Goal: Information Seeking & Learning: Understand process/instructions

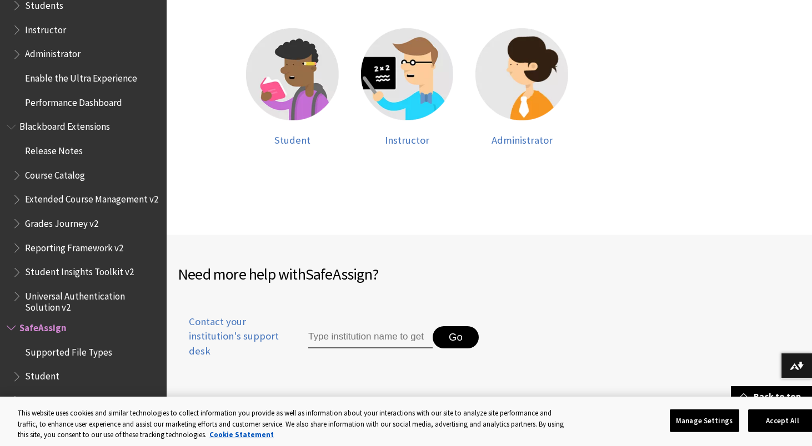
scroll to position [298, 0]
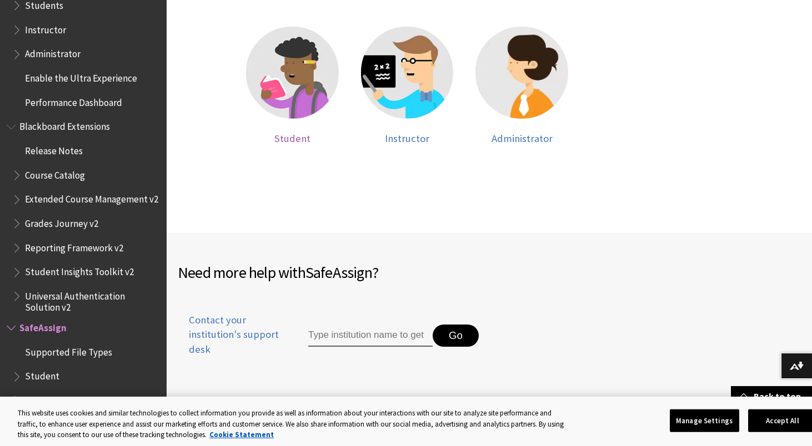
click at [296, 104] on img at bounding box center [292, 73] width 93 height 93
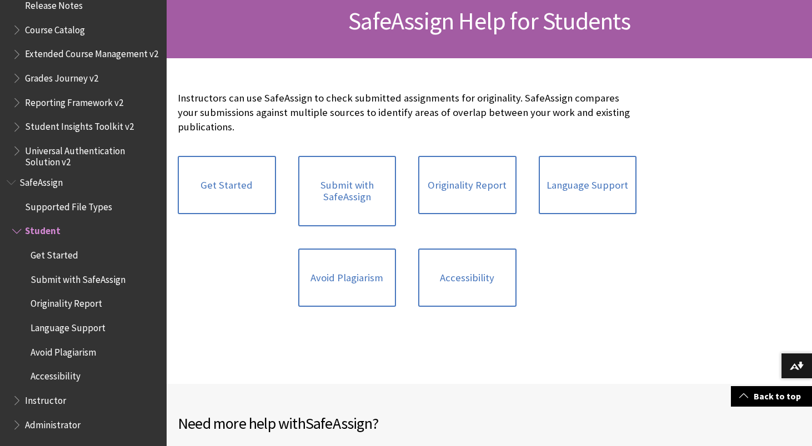
scroll to position [183, 0]
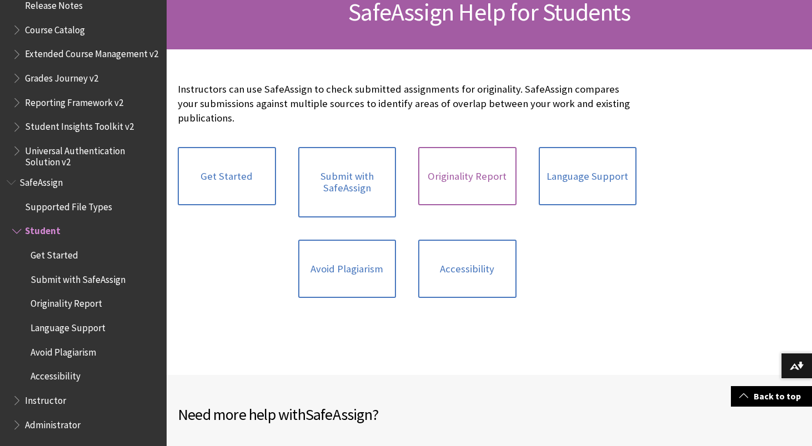
click at [455, 187] on link "Originality Report" at bounding box center [467, 176] width 98 height 59
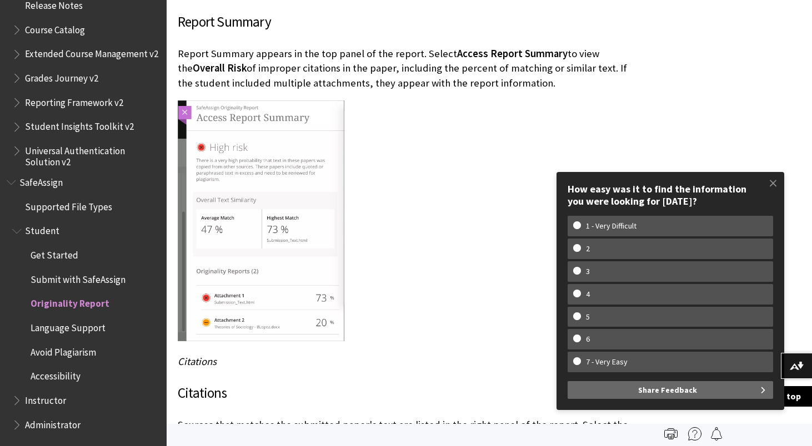
scroll to position [2085, 0]
